Goal: Navigation & Orientation: Understand site structure

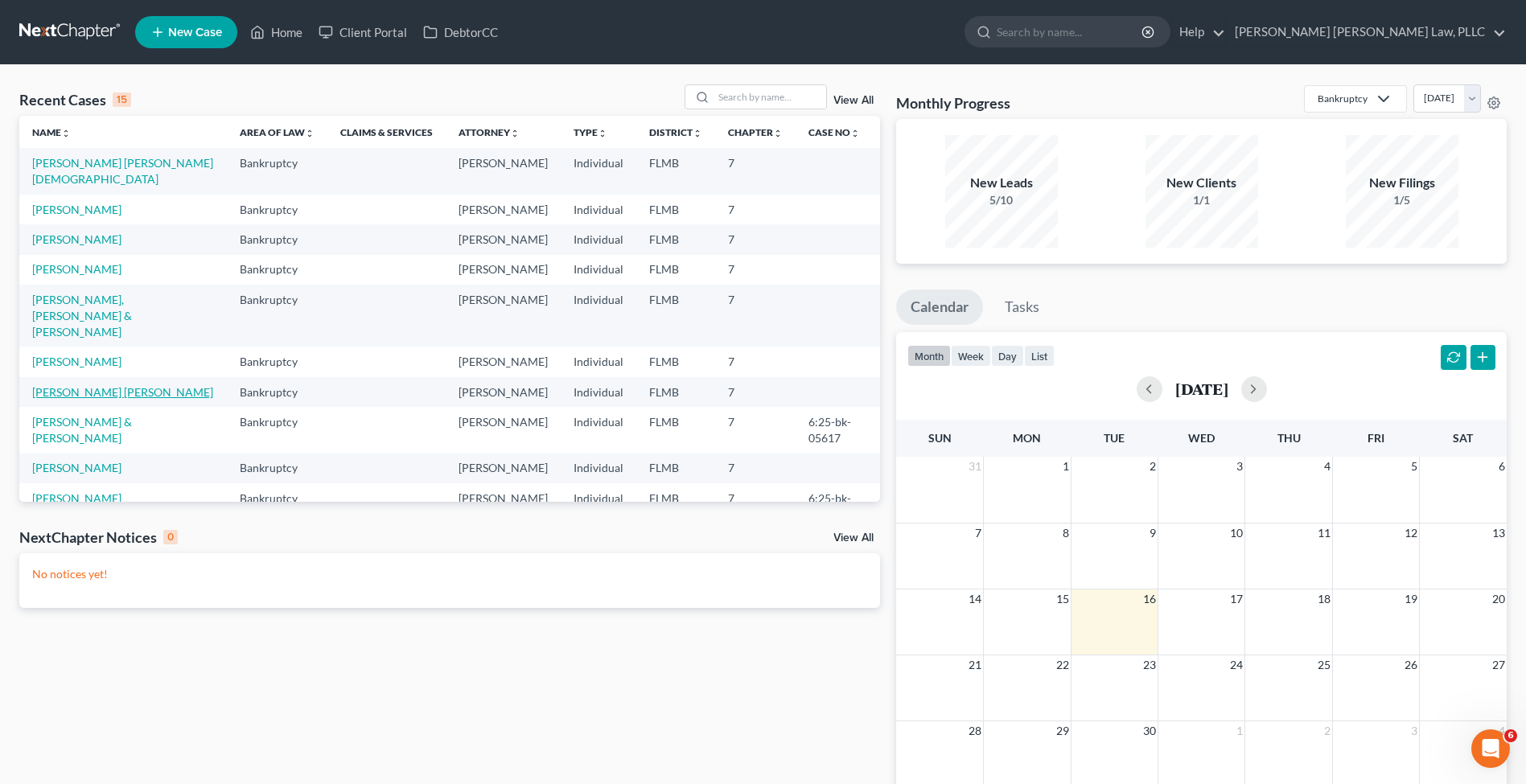
click at [56, 385] on link "[PERSON_NAME] [PERSON_NAME]" at bounding box center [123, 392] width 181 height 13
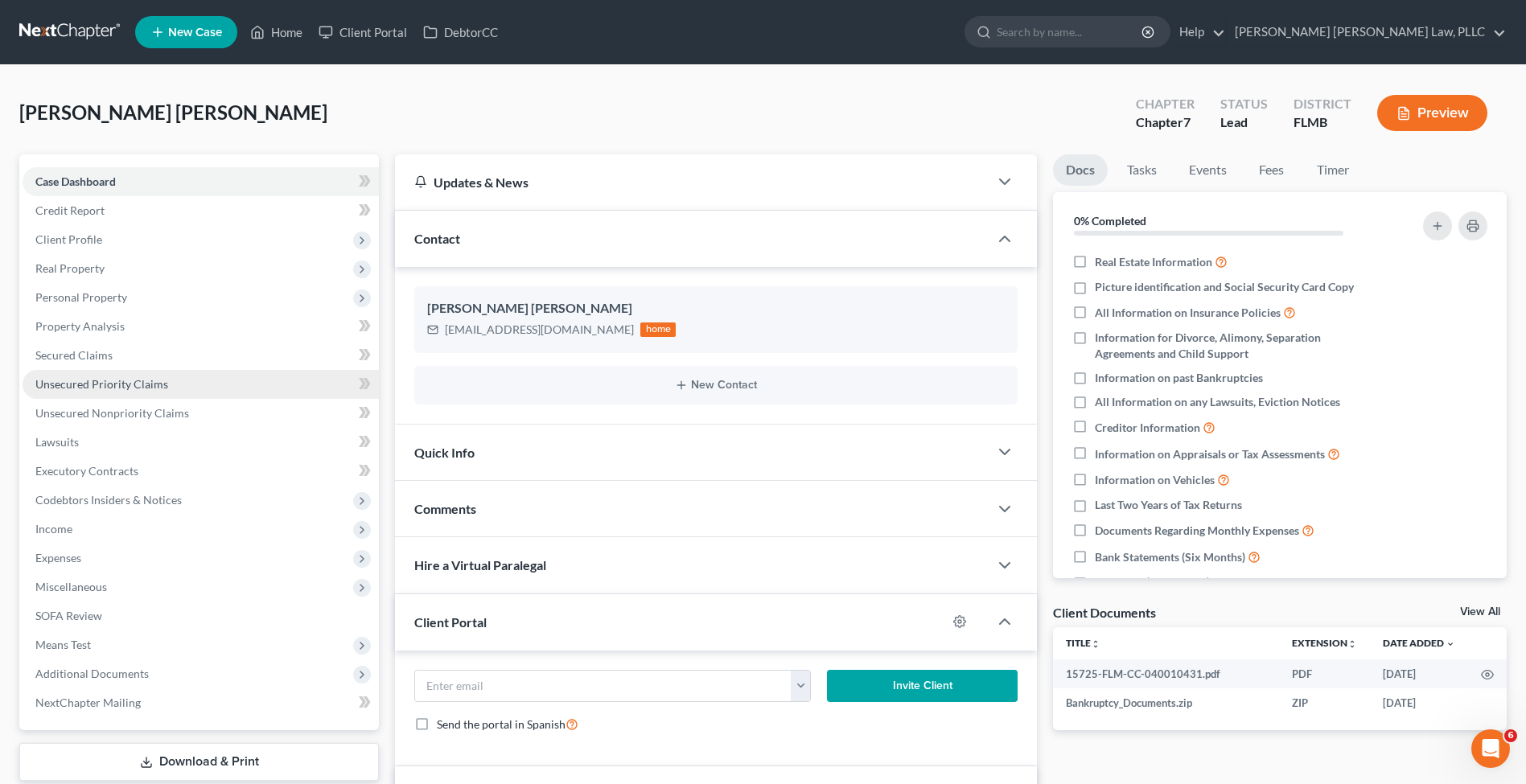
click at [123, 385] on span "Unsecured Priority Claims" at bounding box center [101, 383] width 132 height 13
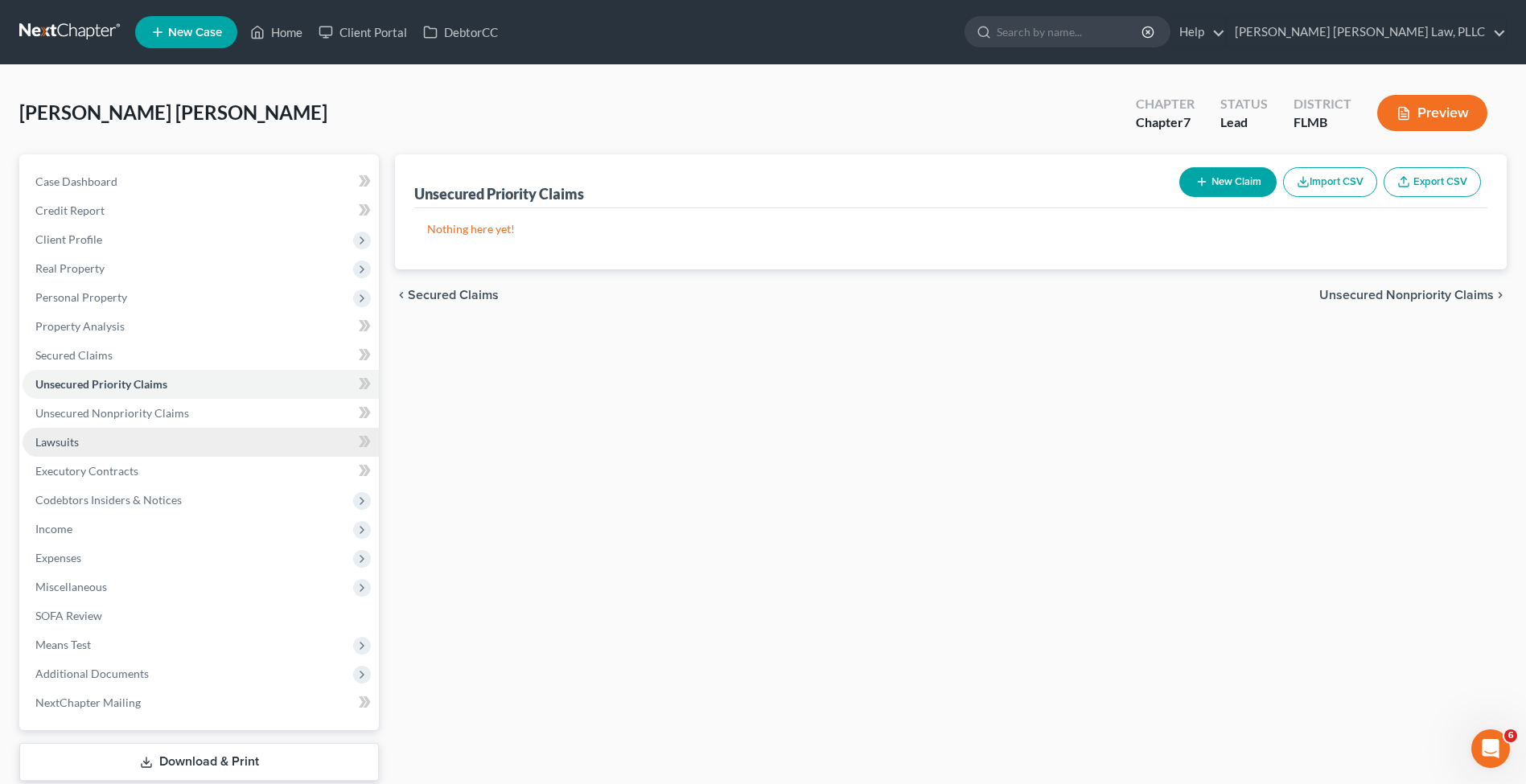
click at [185, 429] on link "Lawsuits" at bounding box center [200, 442] width 356 height 29
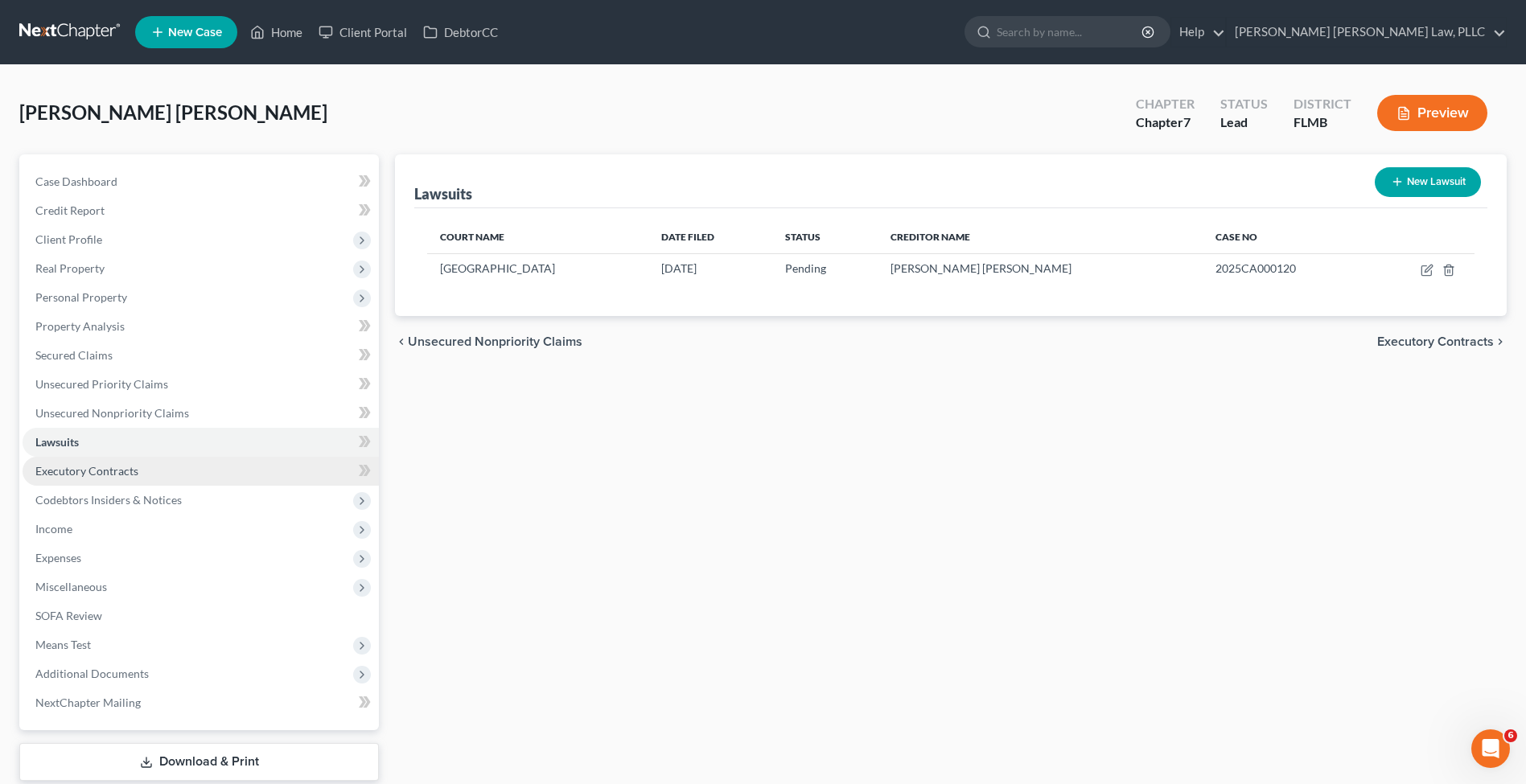
click at [210, 479] on link "Executory Contracts" at bounding box center [200, 471] width 356 height 29
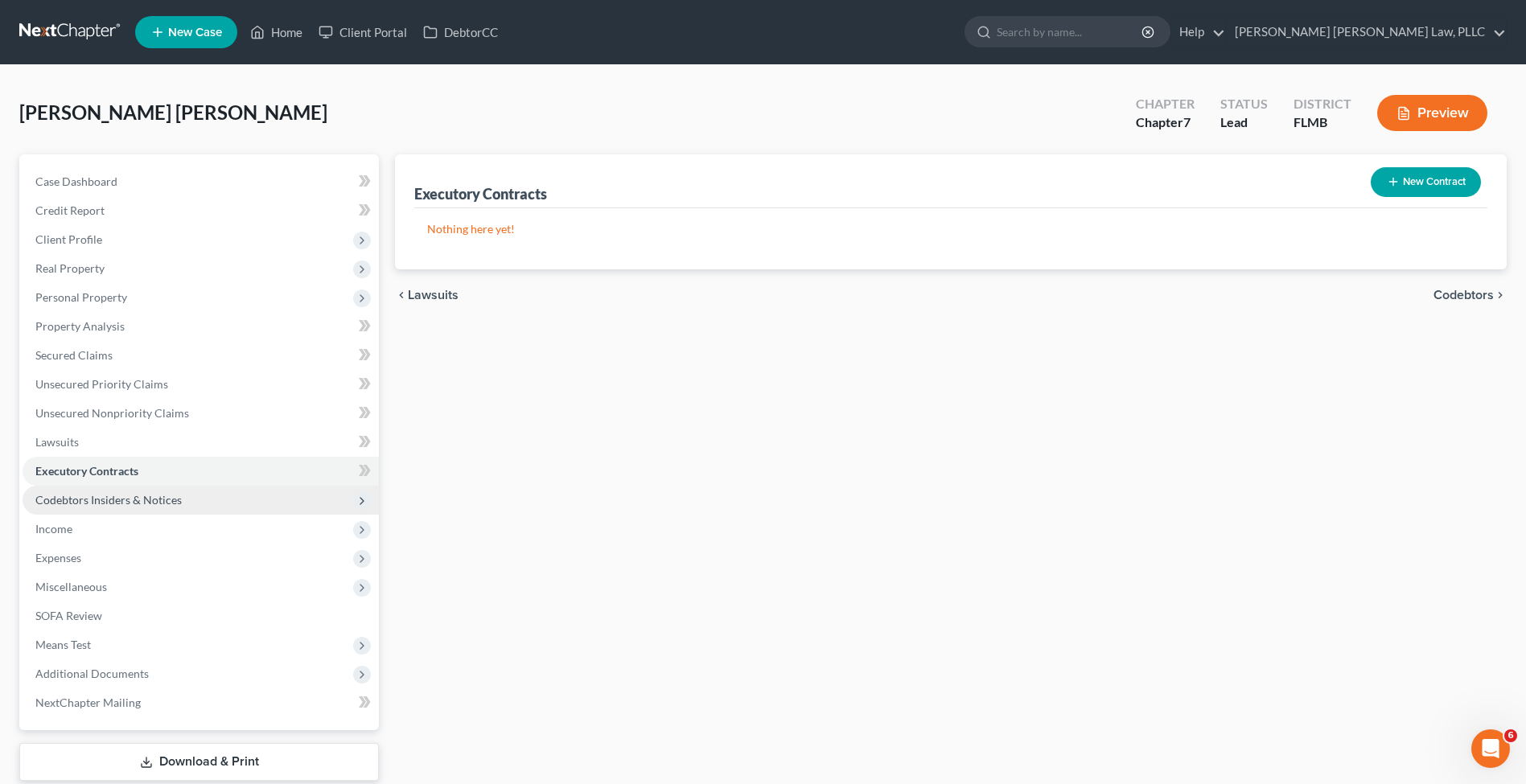
click at [202, 501] on span "Codebtors Insiders & Notices" at bounding box center [200, 500] width 356 height 29
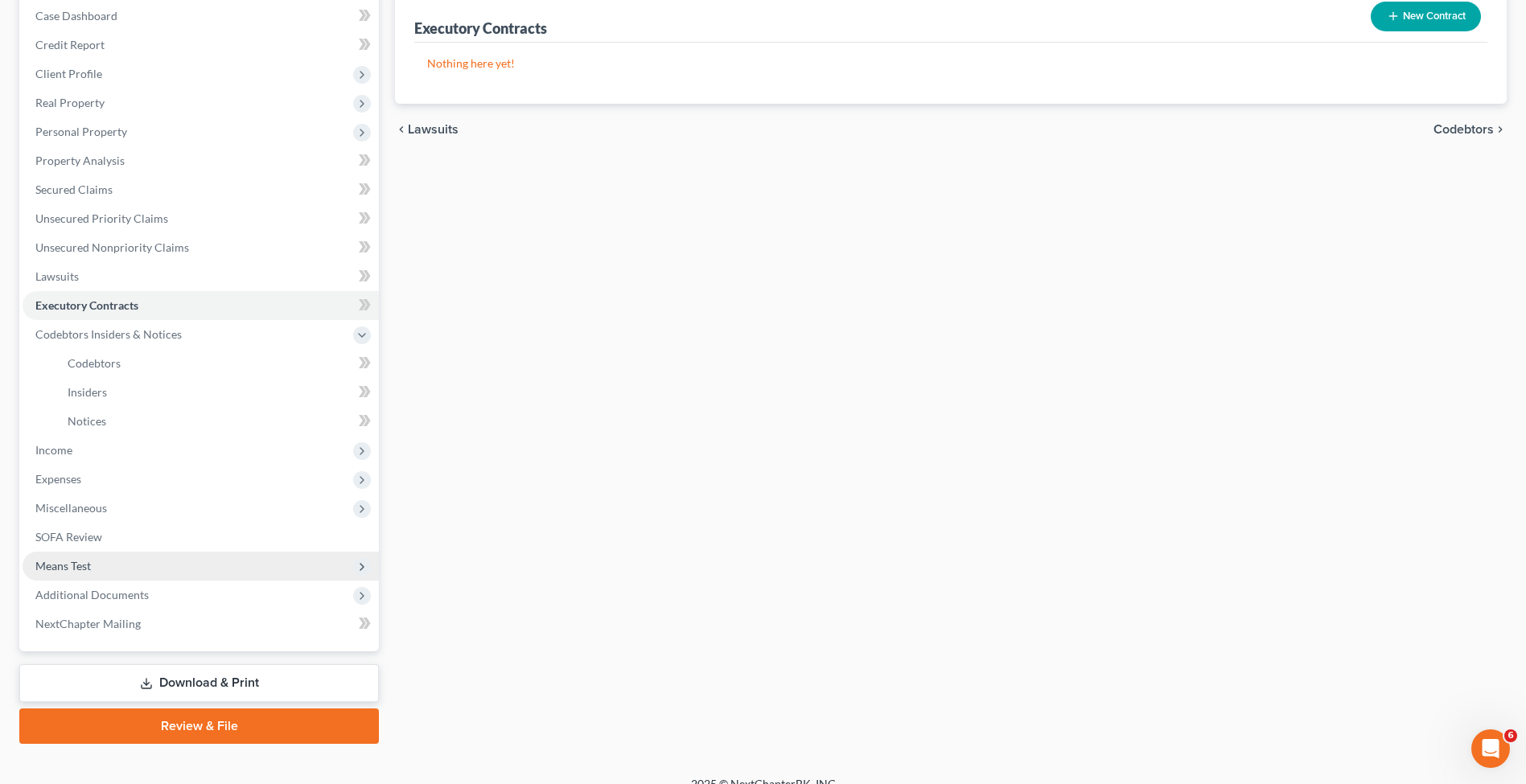
scroll to position [187, 0]
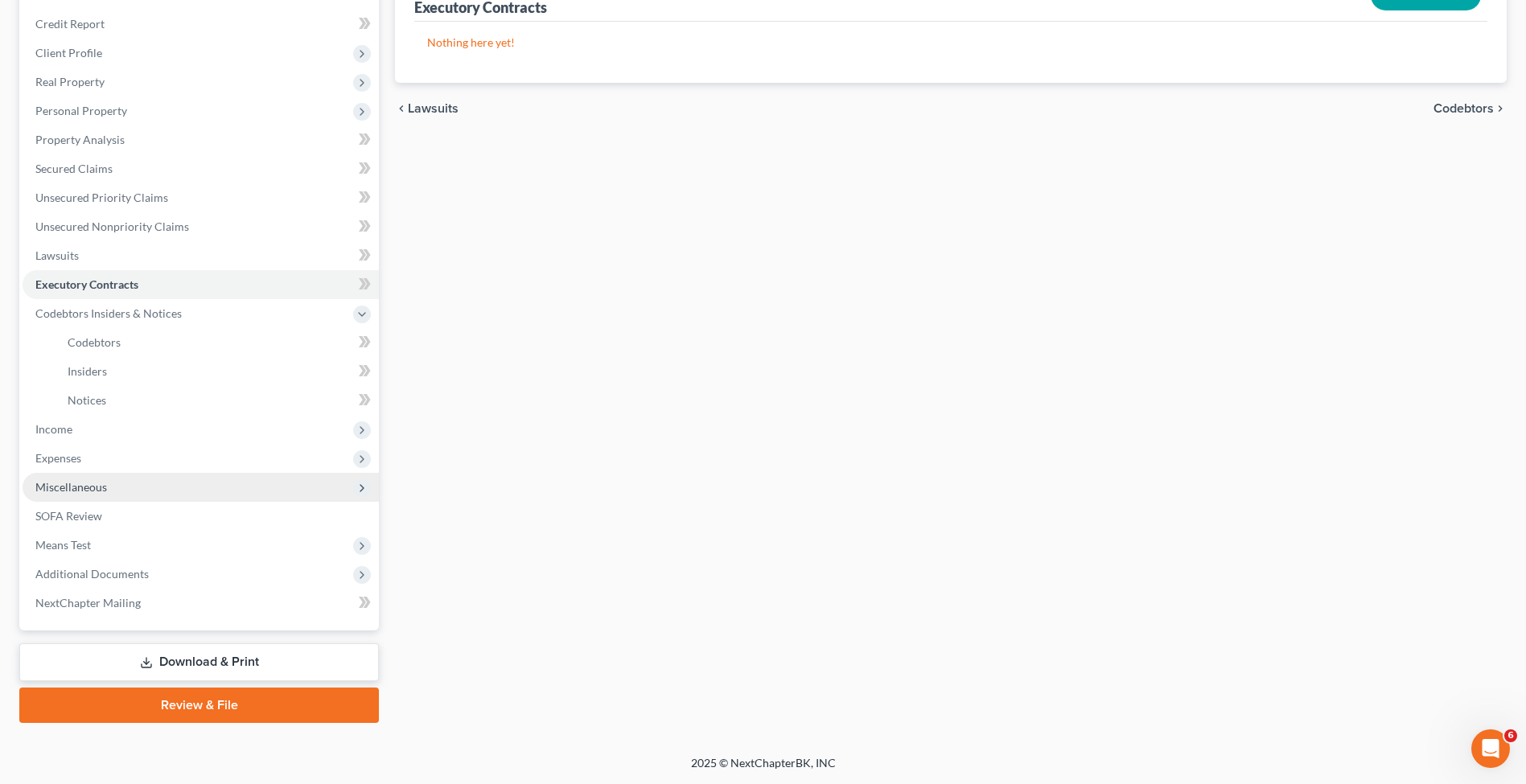
click at [165, 486] on span "Miscellaneous" at bounding box center [200, 487] width 356 height 29
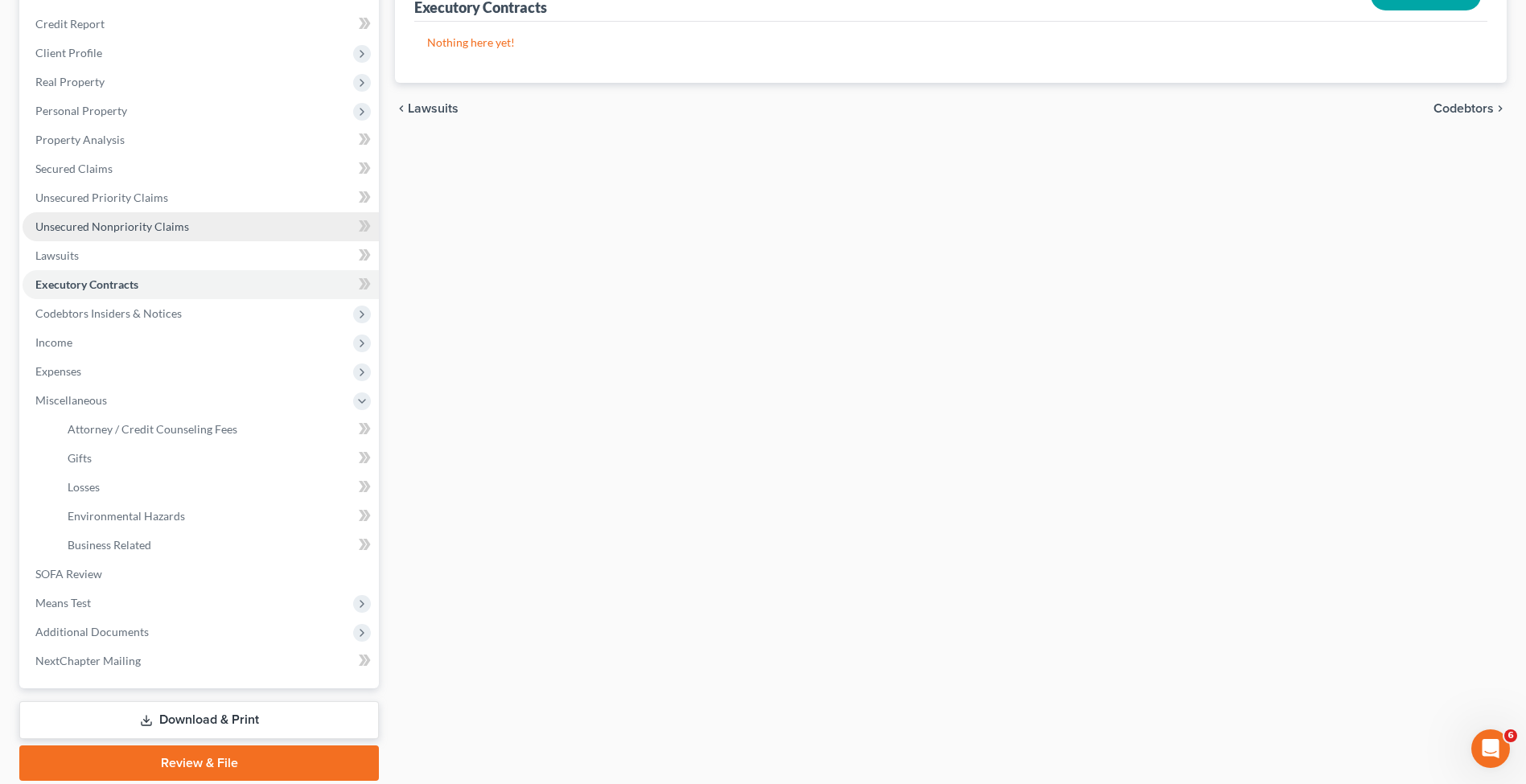
click at [181, 235] on link "Unsecured Nonpriority Claims" at bounding box center [200, 227] width 356 height 29
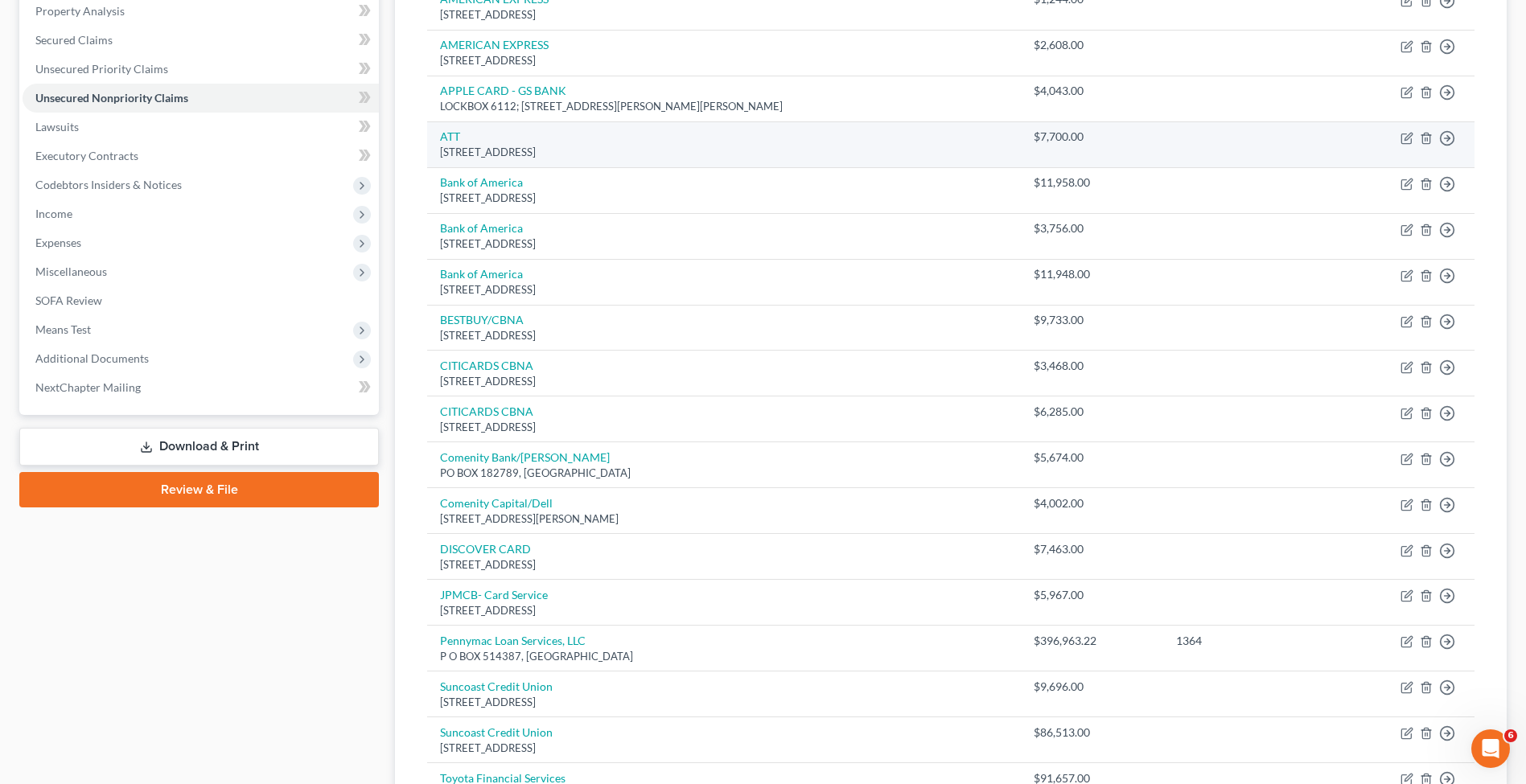
scroll to position [641, 0]
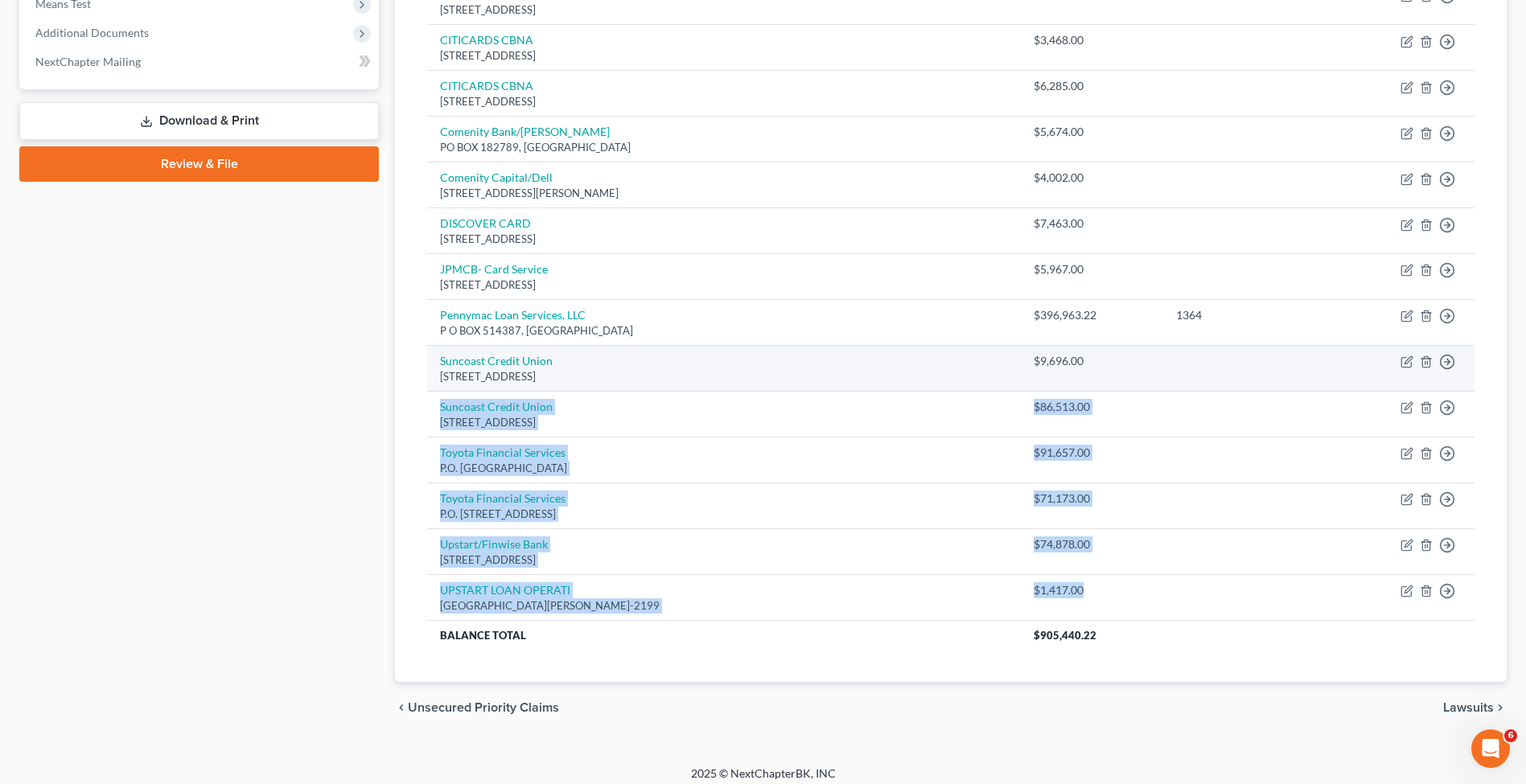
drag, startPoint x: 1135, startPoint y: 584, endPoint x: 1059, endPoint y: 366, distance: 230.9
click at [1059, 366] on tbody "Ally FInancial [GEOGRAPHIC_DATA] $87,294.00 Move to D Move to E Move to G Move …" at bounding box center [951, 131] width 1048 height 1037
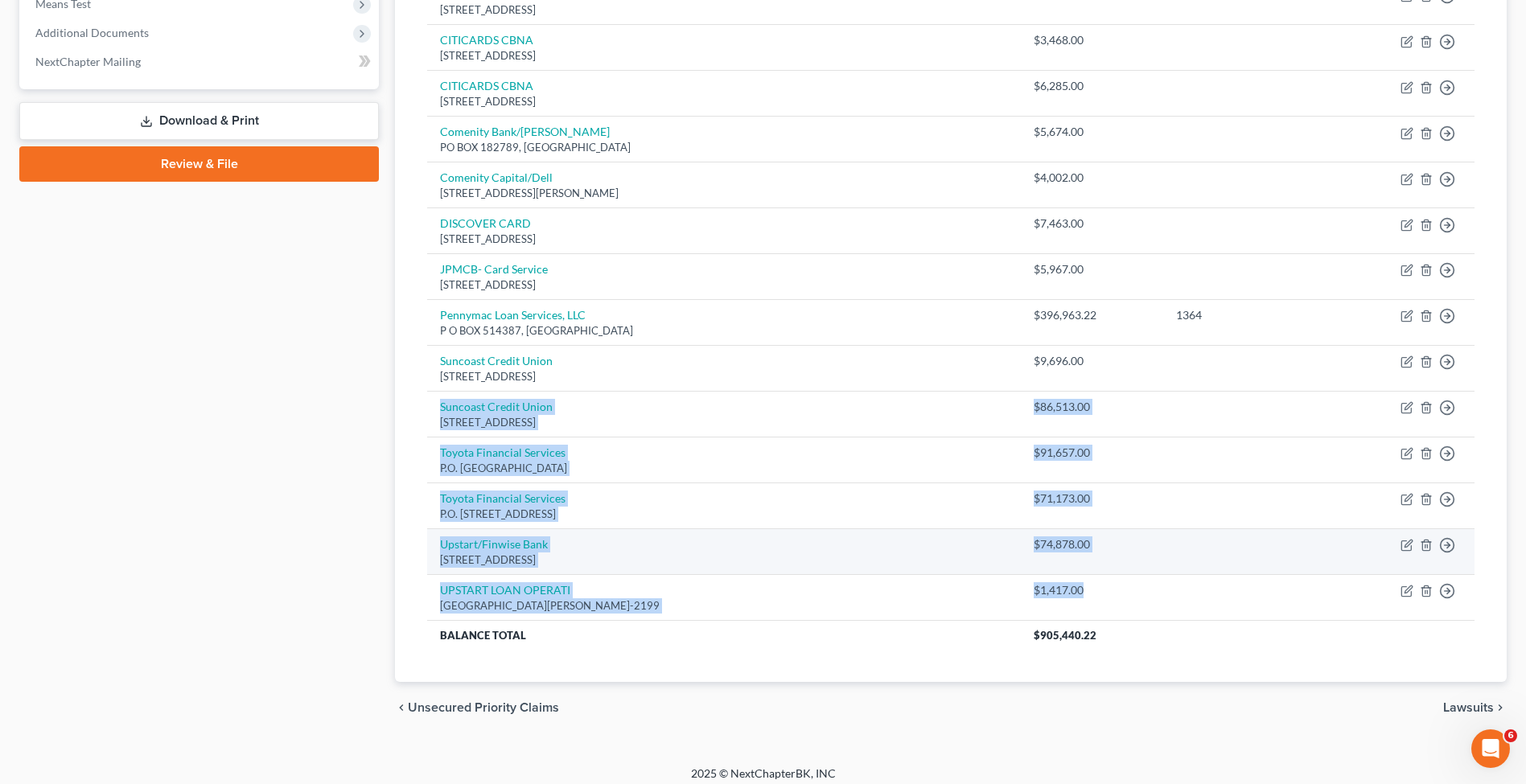
click at [1105, 548] on td "$74,878.00" at bounding box center [1091, 552] width 143 height 46
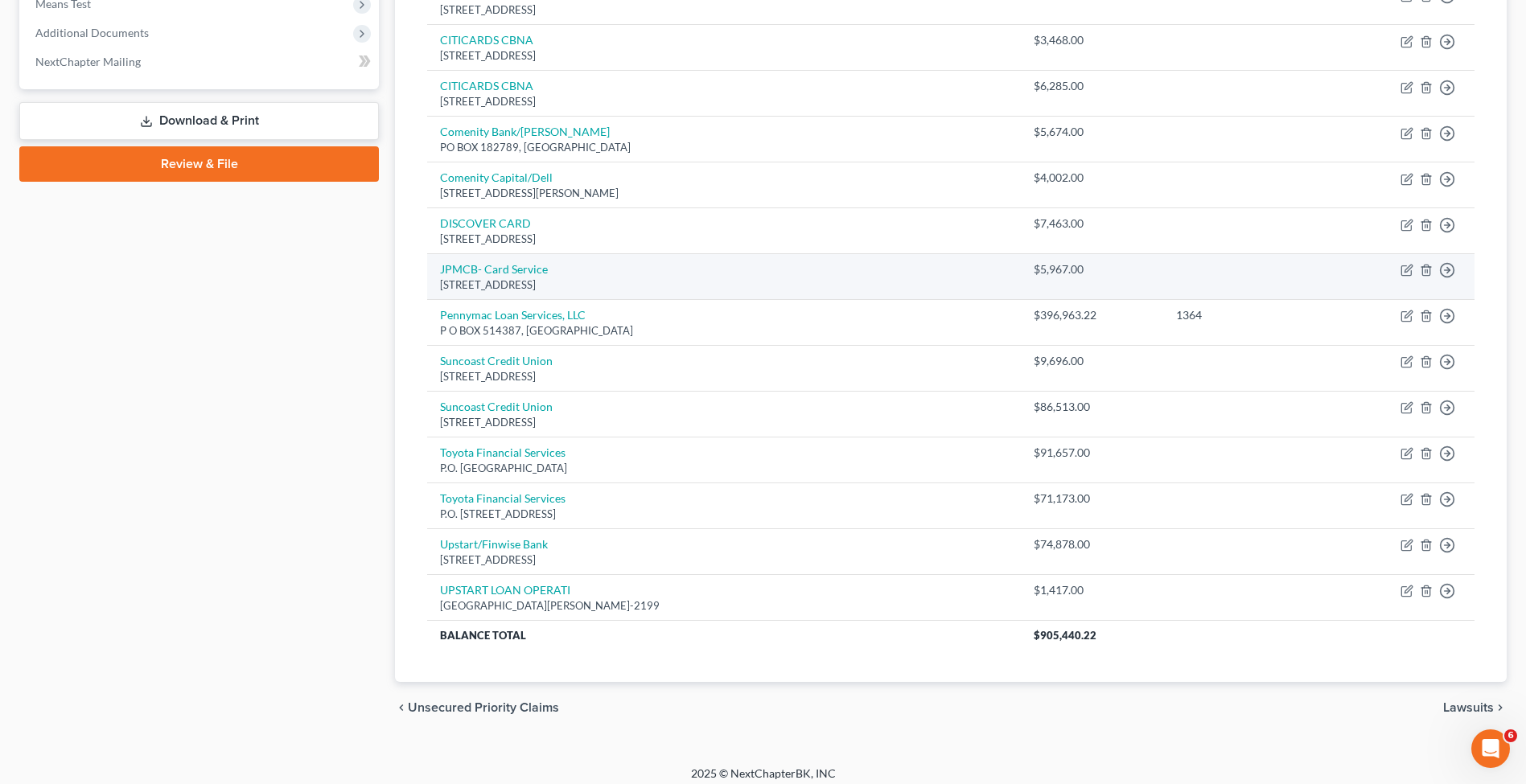
drag, startPoint x: 1280, startPoint y: 585, endPoint x: 676, endPoint y: 273, distance: 679.8
click at [687, 270] on tbody "Ally FInancial [GEOGRAPHIC_DATA] $87,294.00 Move to D Move to E Move to G Move …" at bounding box center [951, 131] width 1048 height 1037
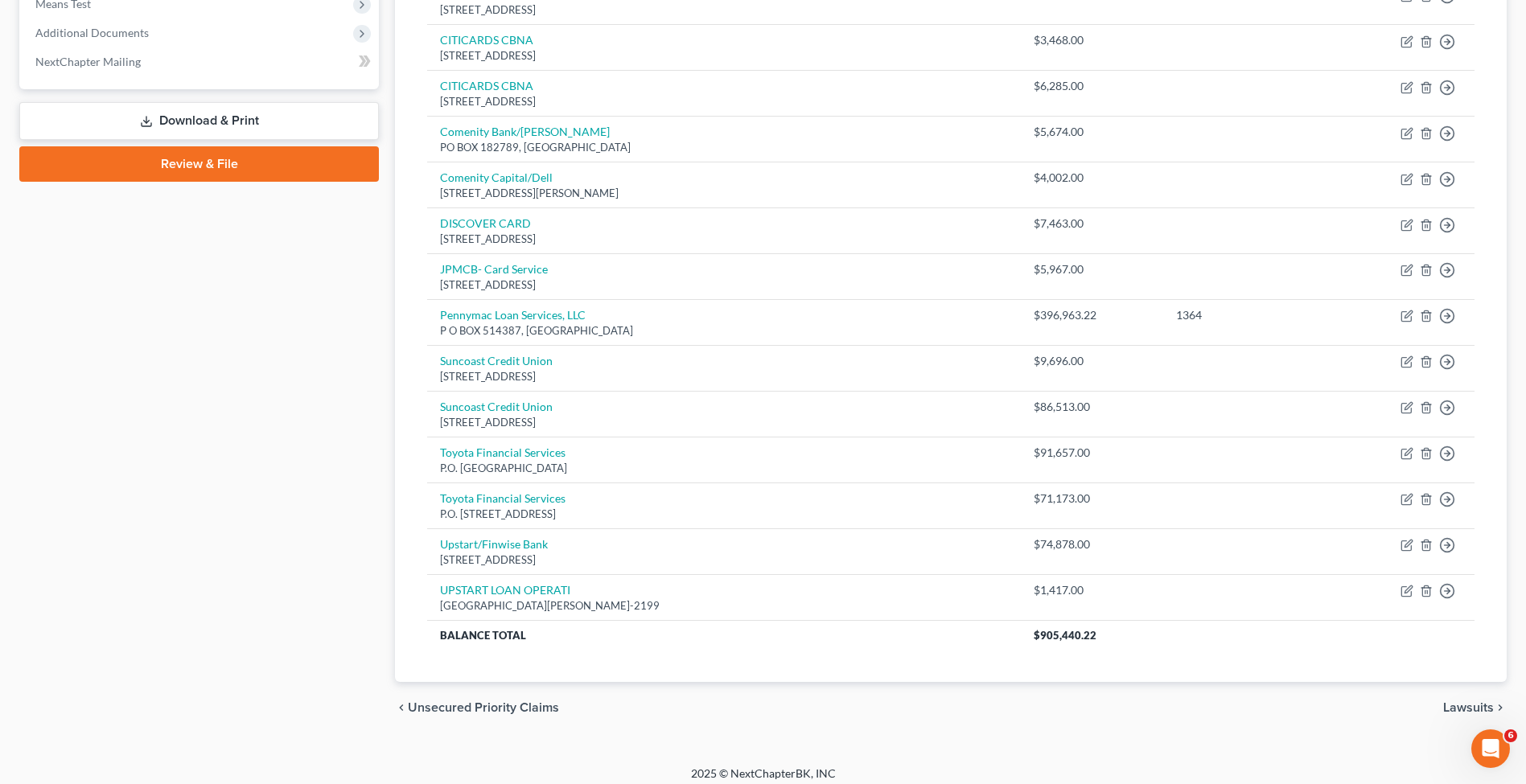
click at [69, 285] on div "Case Dashboard Payments Invoices Payments Payments Credit Report Client Profile" at bounding box center [199, 124] width 376 height 1220
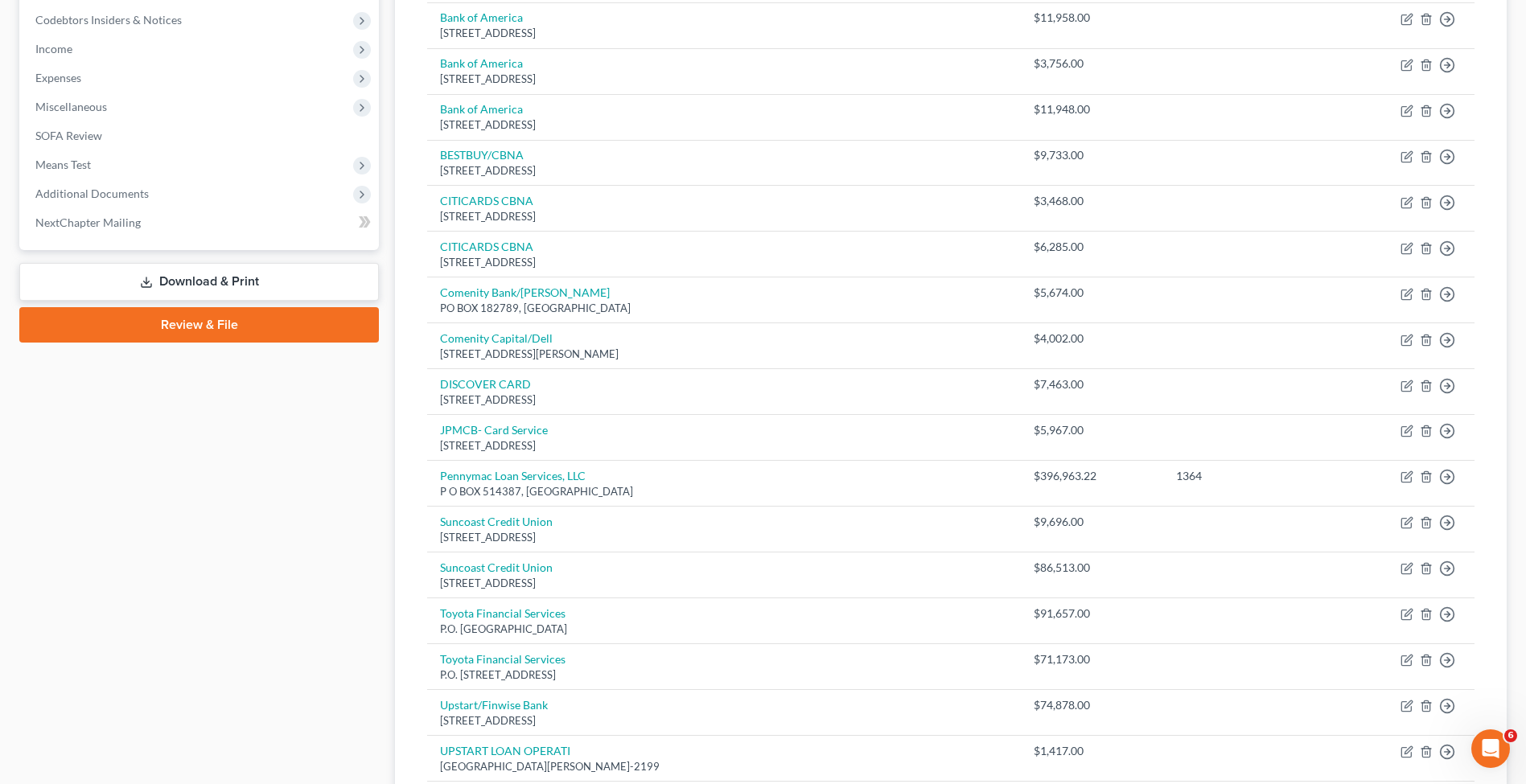
scroll to position [171, 0]
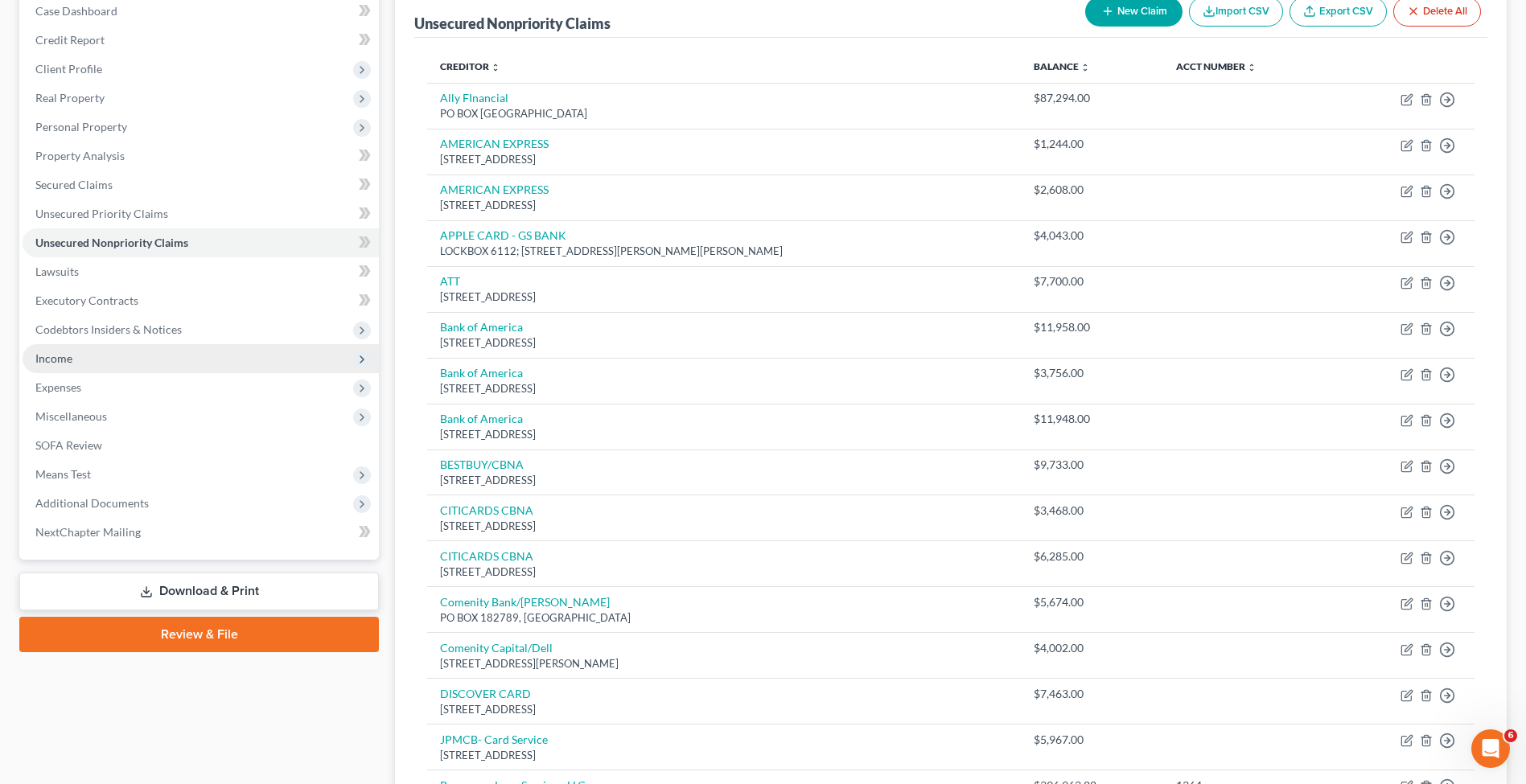
click at [251, 360] on span "Income" at bounding box center [200, 358] width 356 height 29
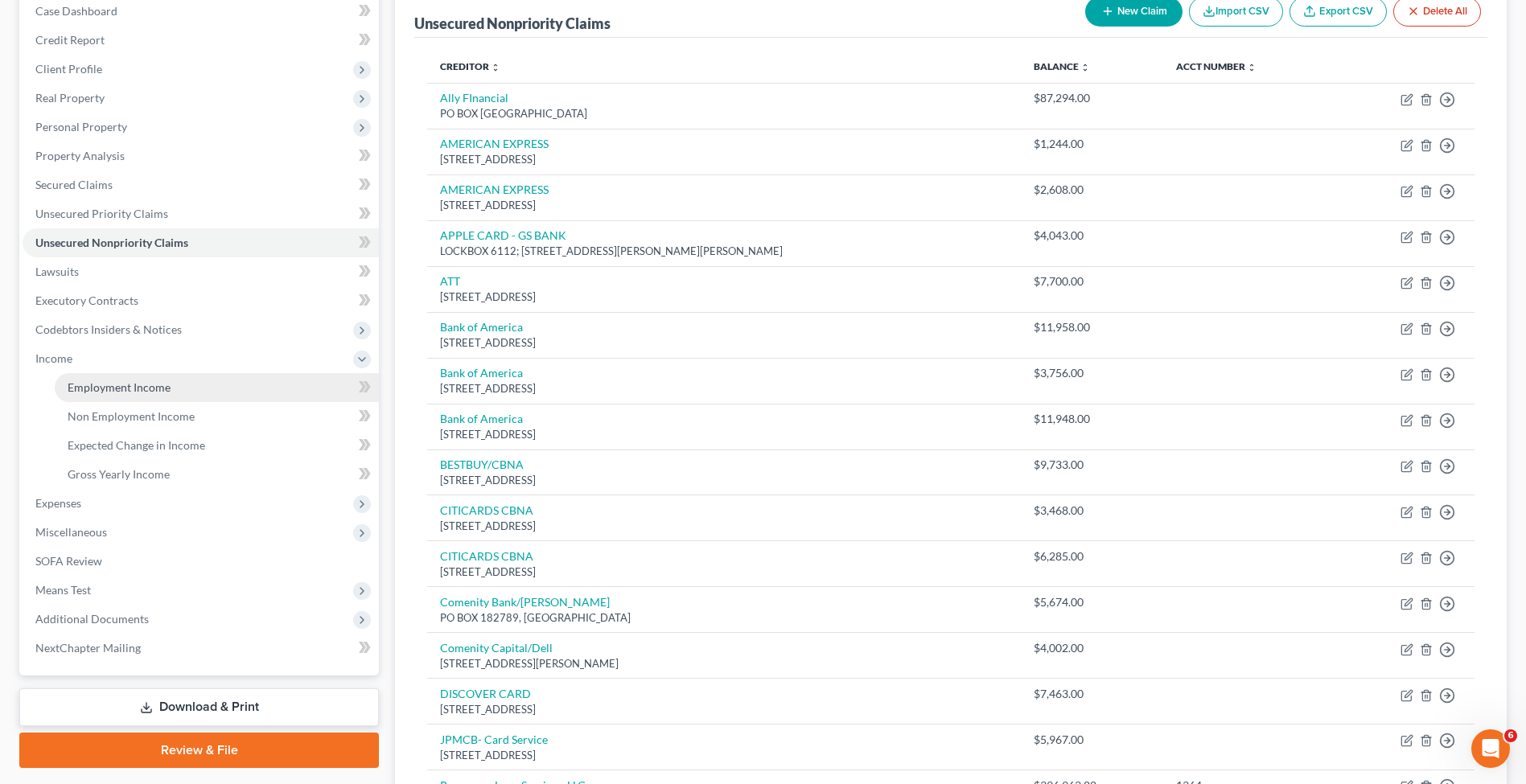
click at [251, 392] on link "Employment Income" at bounding box center [216, 387] width 324 height 29
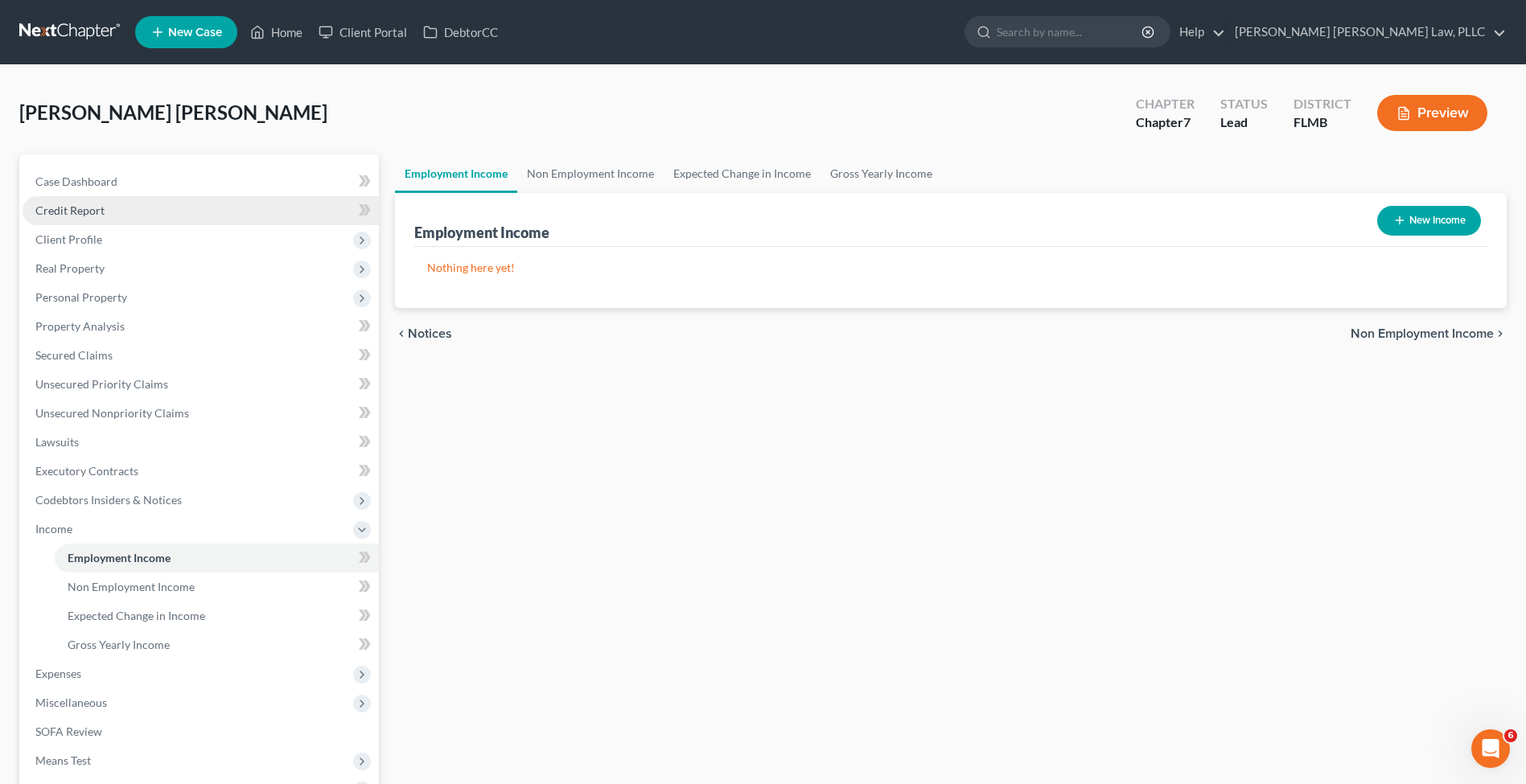
click at [153, 206] on link "Credit Report" at bounding box center [200, 211] width 356 height 29
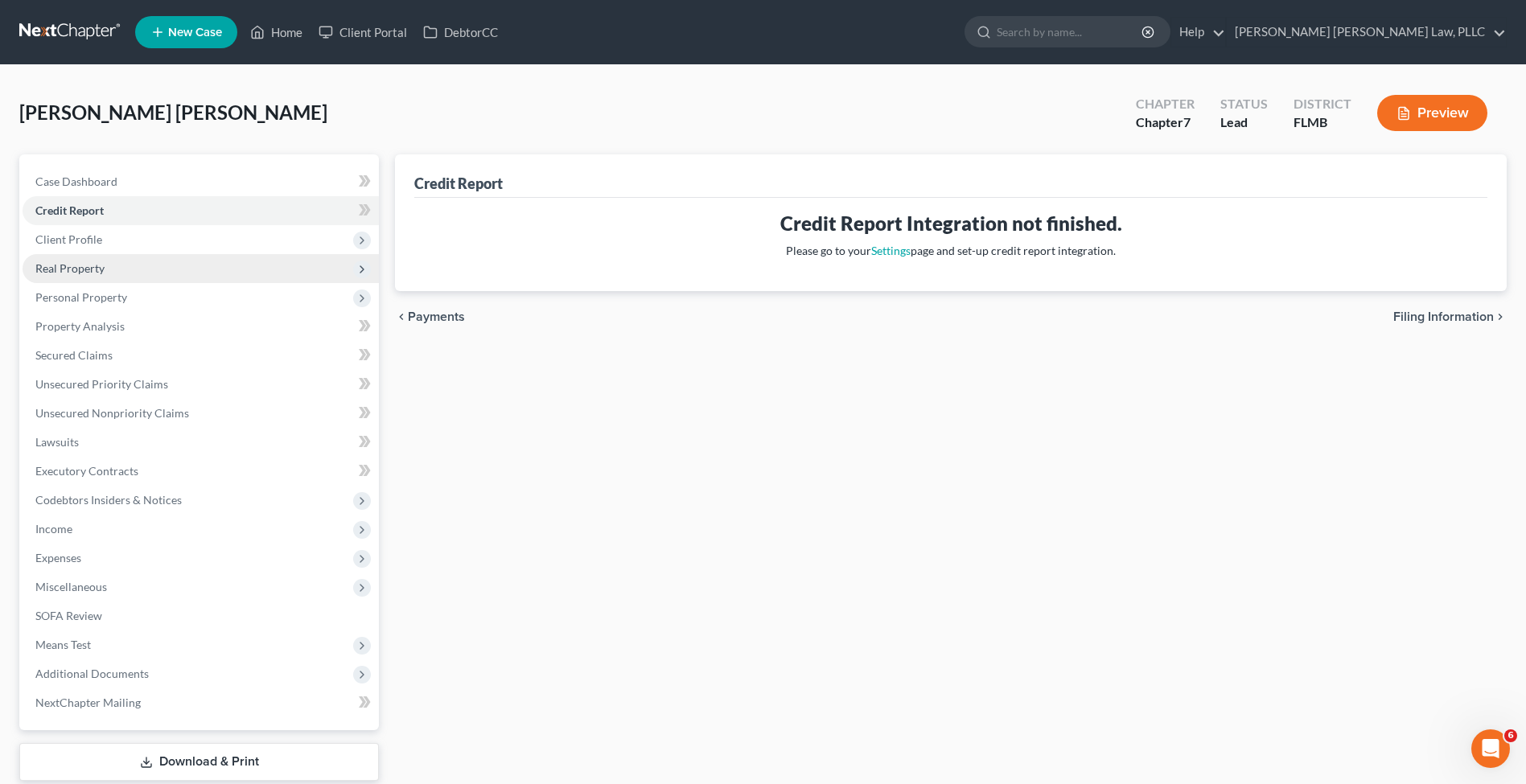
click at [171, 268] on span "Real Property" at bounding box center [200, 268] width 356 height 29
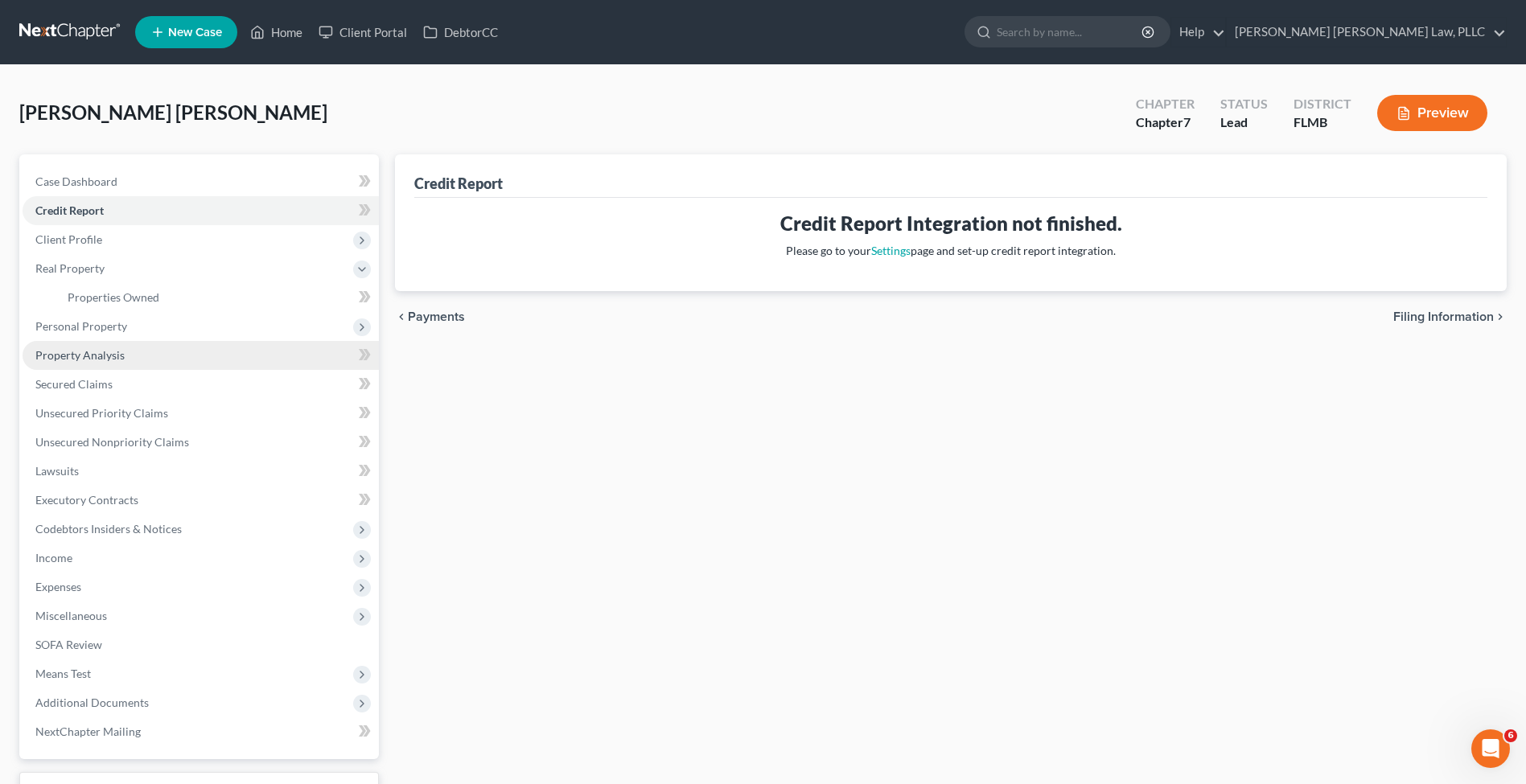
click at [170, 349] on link "Property Analysis" at bounding box center [200, 355] width 356 height 29
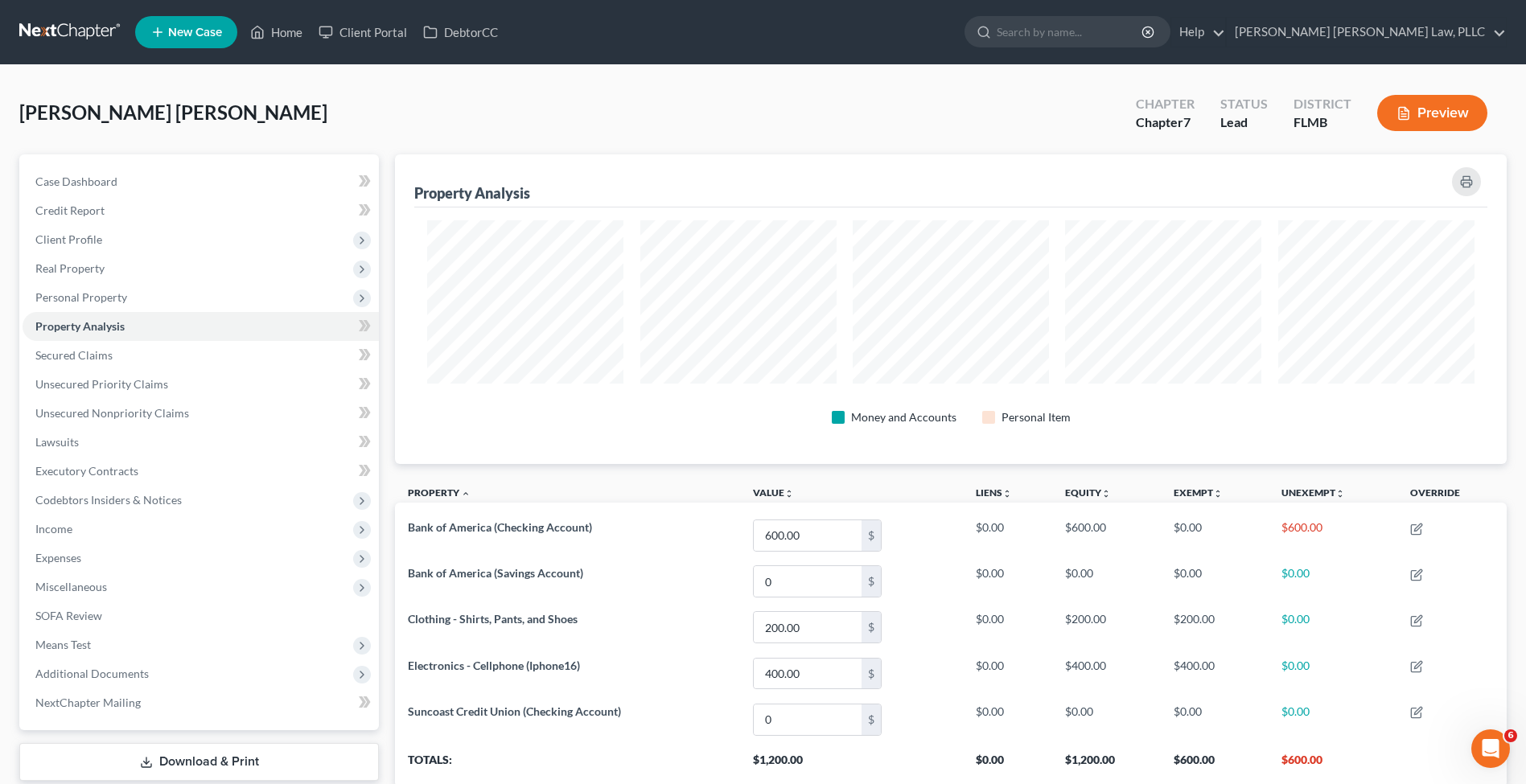
scroll to position [116, 0]
